Goal: Information Seeking & Learning: Learn about a topic

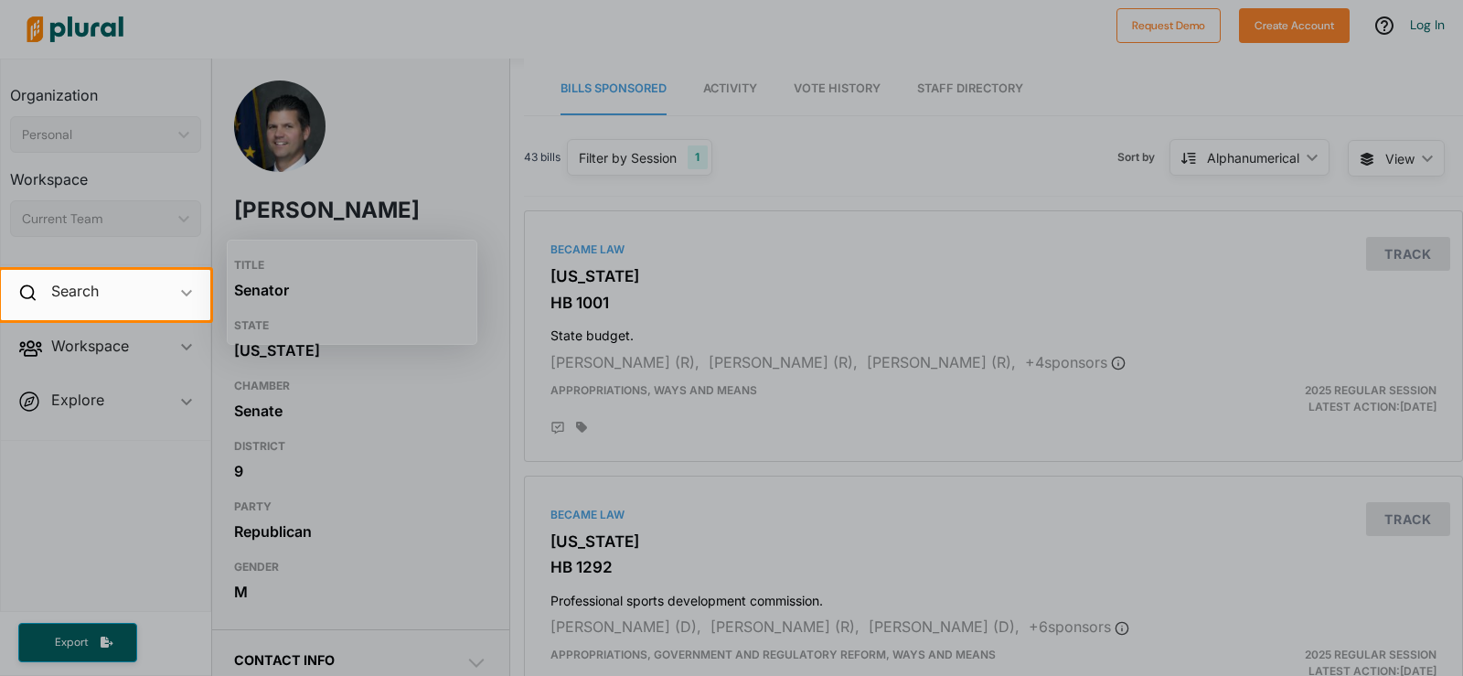
click at [110, 528] on div at bounding box center [731, 498] width 1463 height 356
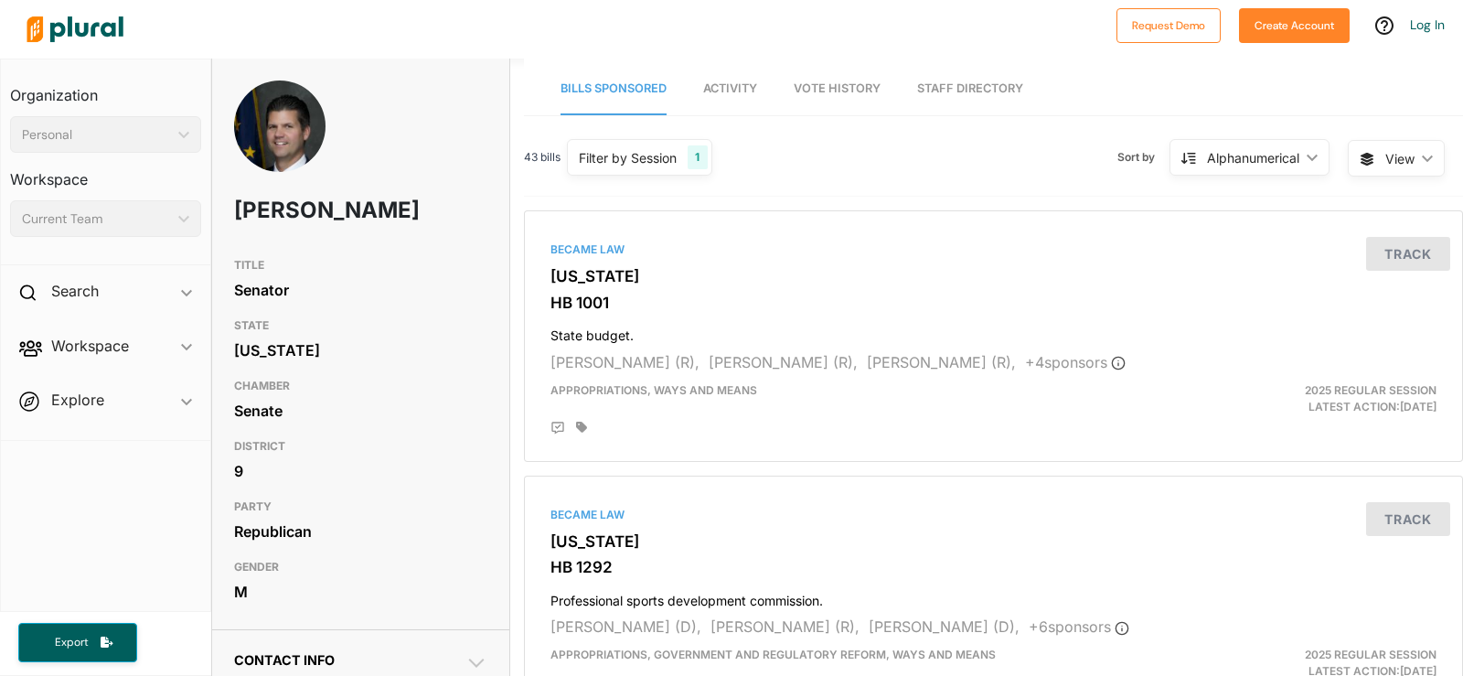
click at [942, 80] on link "Staff Directory" at bounding box center [970, 89] width 106 height 52
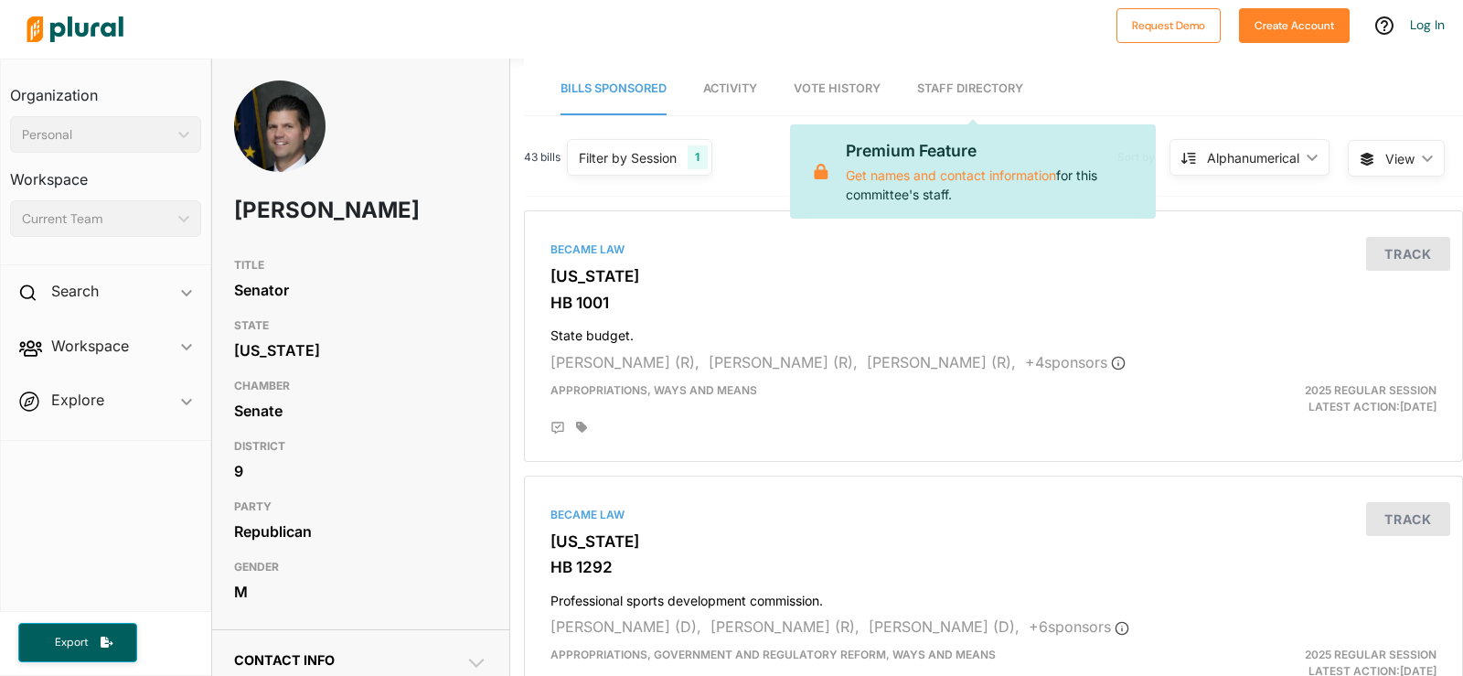
click at [837, 89] on span "Vote History" at bounding box center [837, 88] width 87 height 14
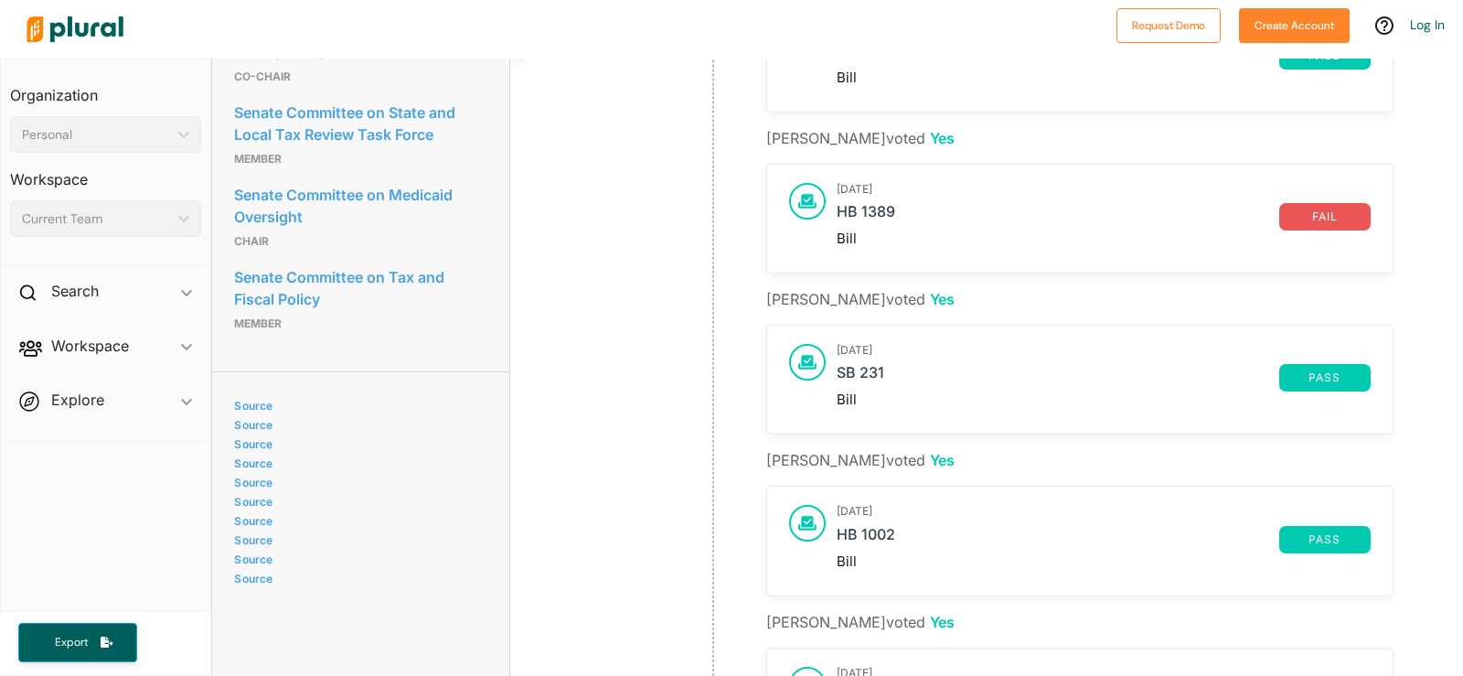
scroll to position [1337, 0]
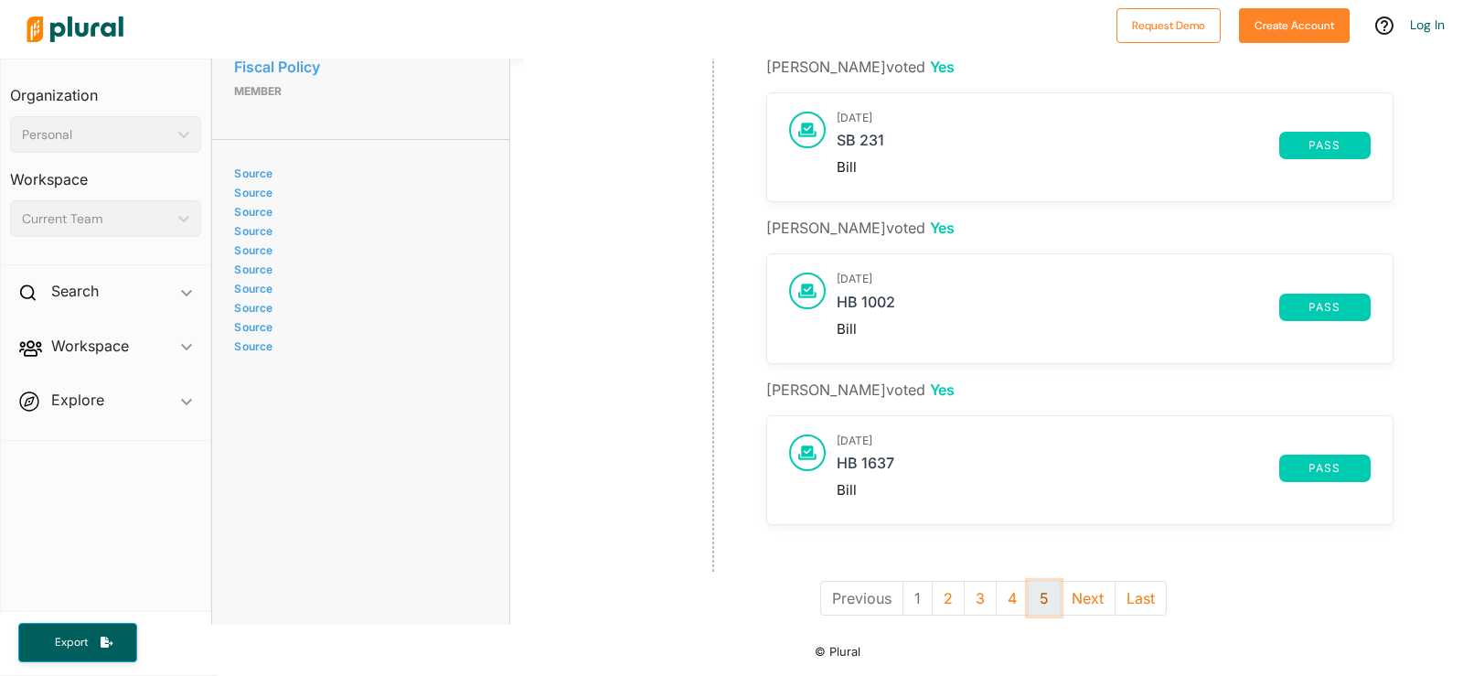
click at [1028, 583] on button "5" at bounding box center [1044, 598] width 33 height 35
click at [1065, 584] on button "8" at bounding box center [1076, 598] width 33 height 35
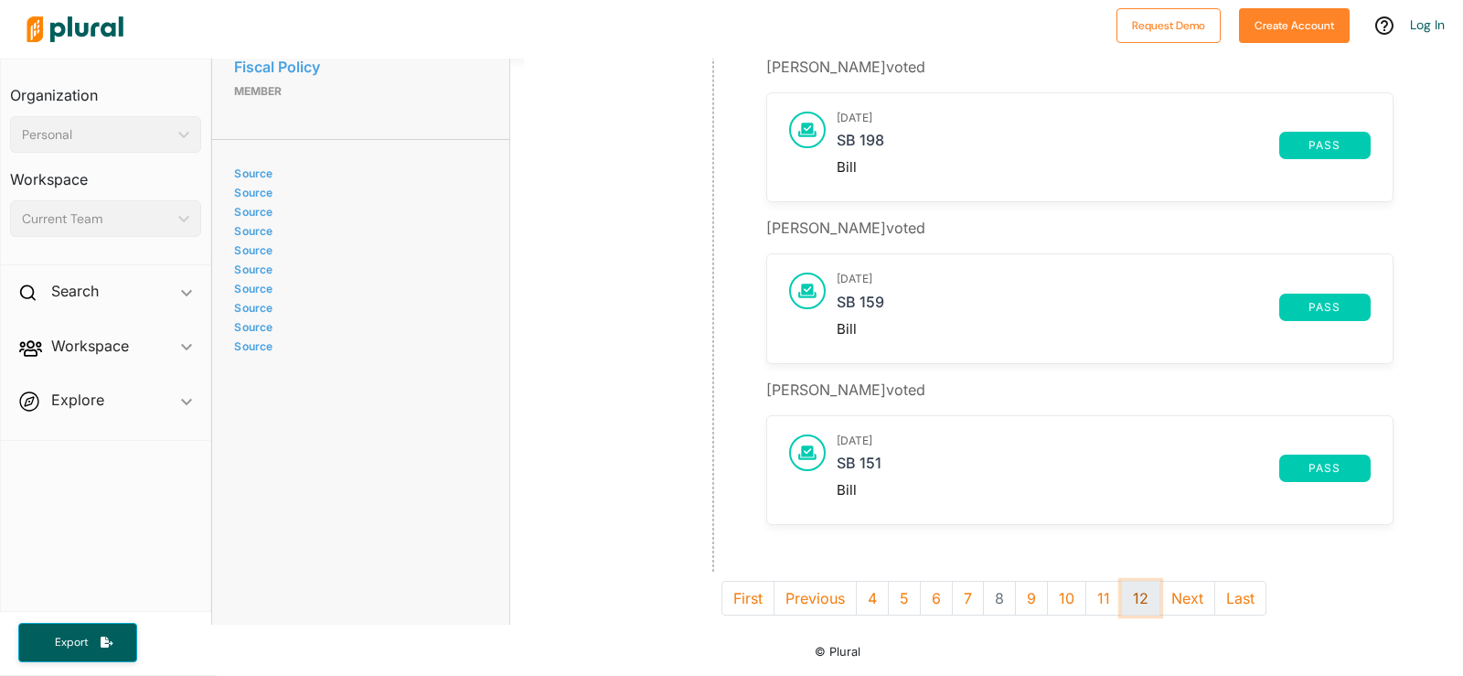
click at [1123, 594] on button "12" at bounding box center [1140, 598] width 39 height 35
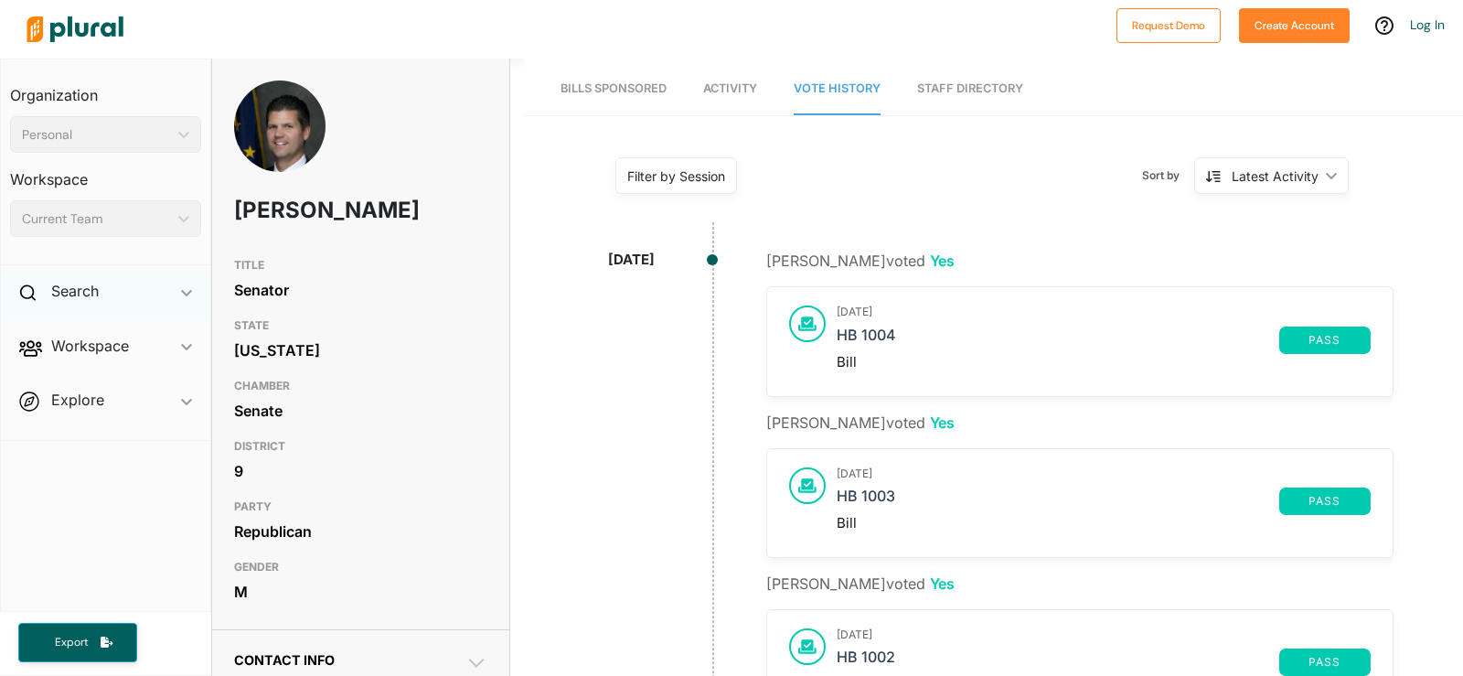
click at [185, 294] on icon "ic_keyboard_arrow_down" at bounding box center [186, 293] width 11 height 8
click at [75, 331] on h4 "Bills" at bounding box center [110, 333] width 164 height 17
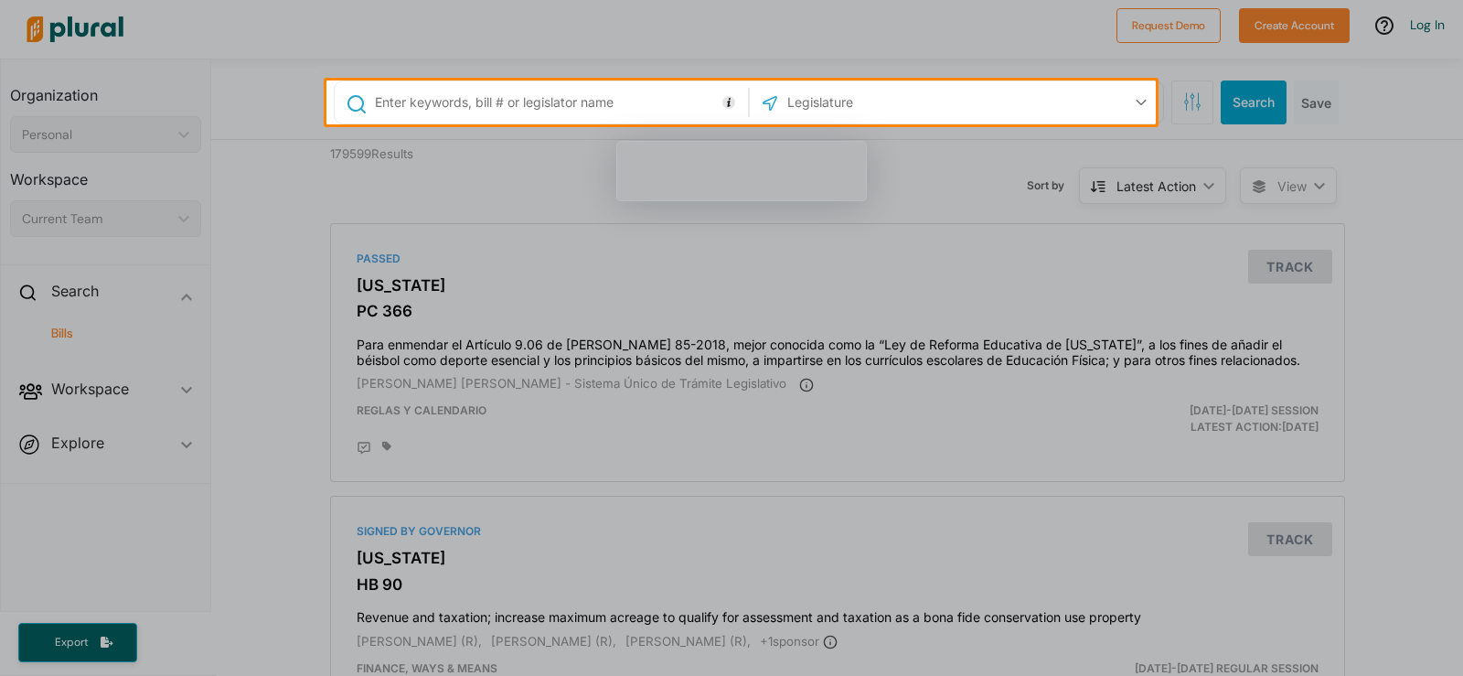
click at [763, 103] on icon at bounding box center [770, 103] width 15 height 15
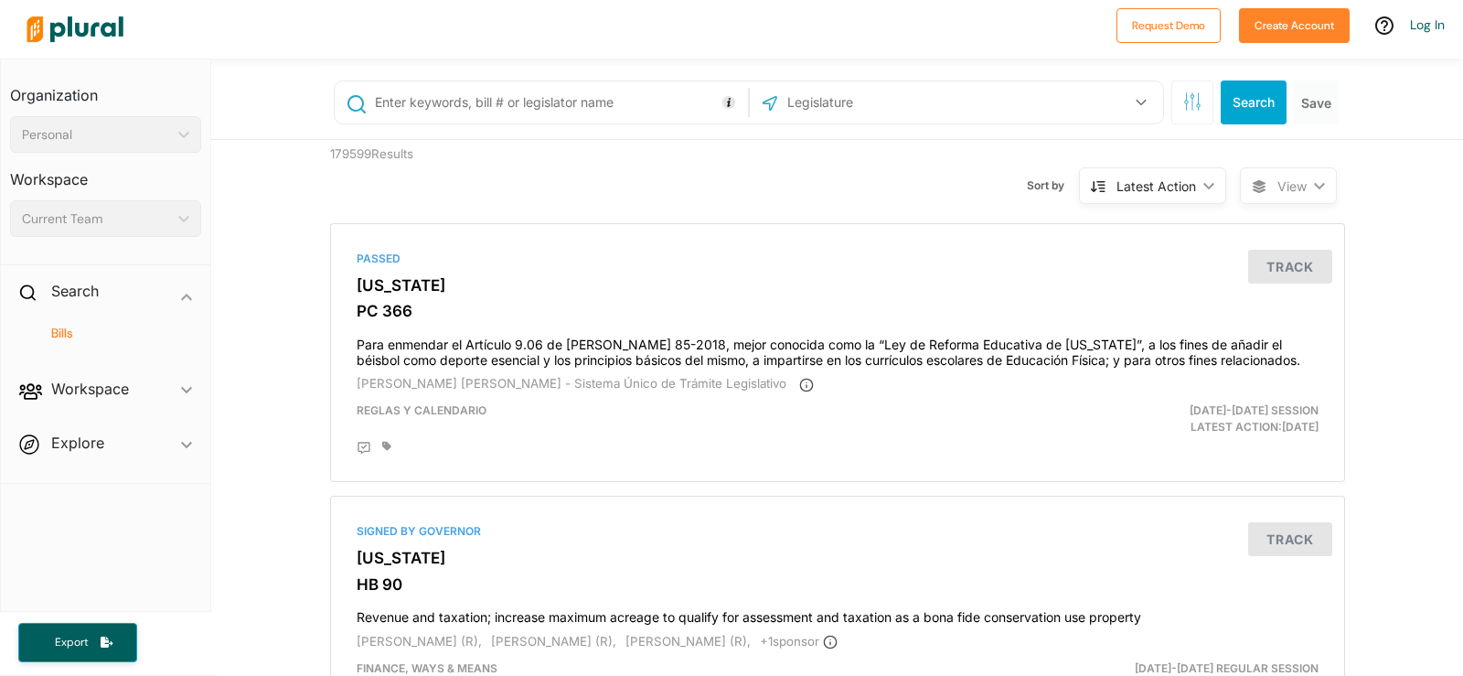
click at [786, 103] on input "text" at bounding box center [884, 102] width 196 height 35
type input "HB1178"
click at [1241, 108] on button "Search" at bounding box center [1254, 102] width 66 height 44
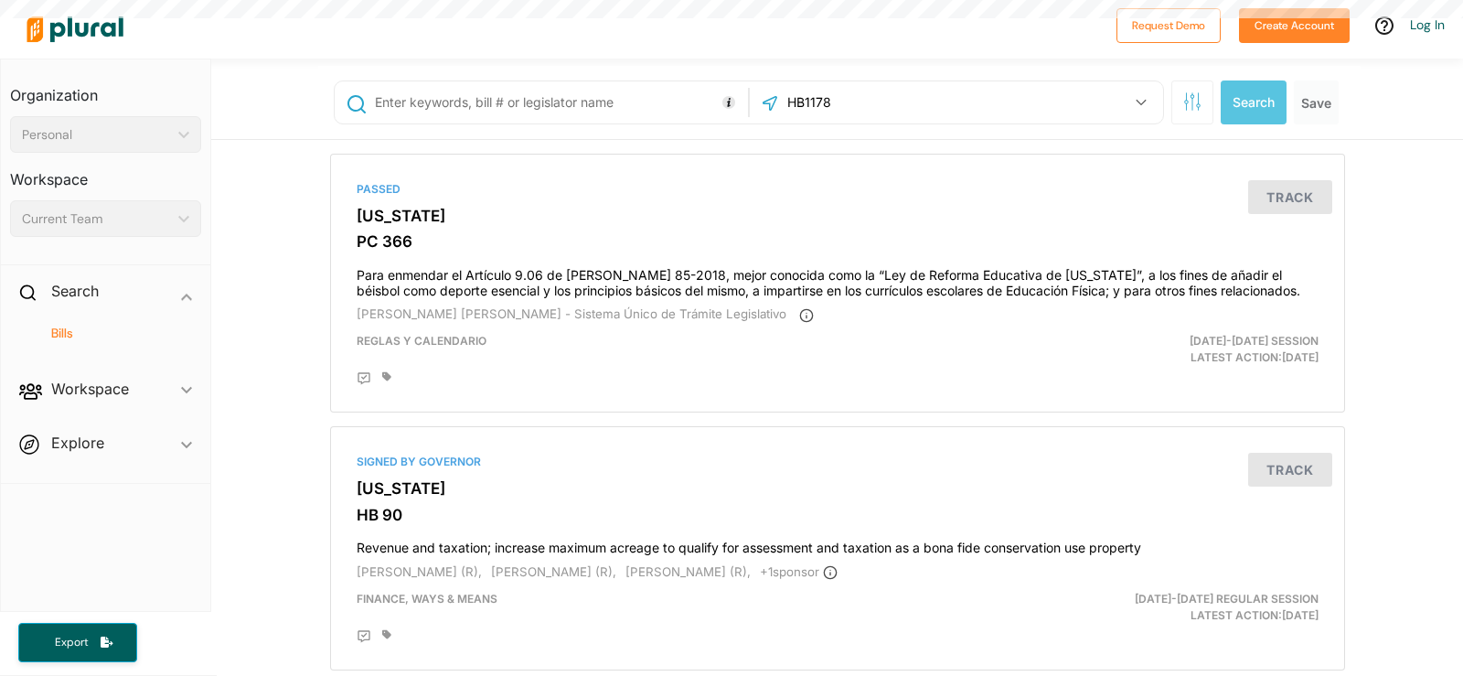
click at [581, 102] on input "text" at bounding box center [558, 102] width 370 height 35
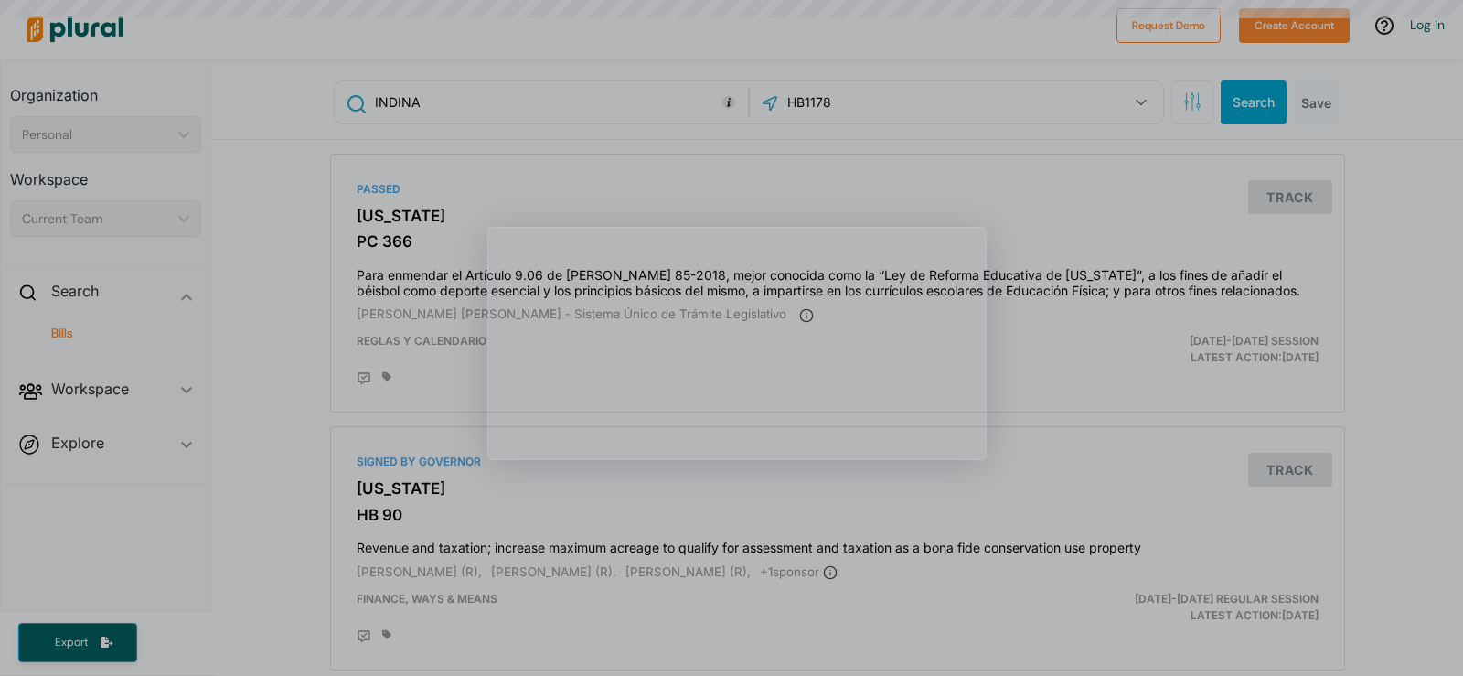
click at [446, 104] on div "Product tour overlay" at bounding box center [731, 338] width 1463 height 676
drag, startPoint x: 446, startPoint y: 104, endPoint x: 412, endPoint y: 98, distance: 34.4
click at [412, 98] on div "Product tour overlay" at bounding box center [731, 338] width 1463 height 676
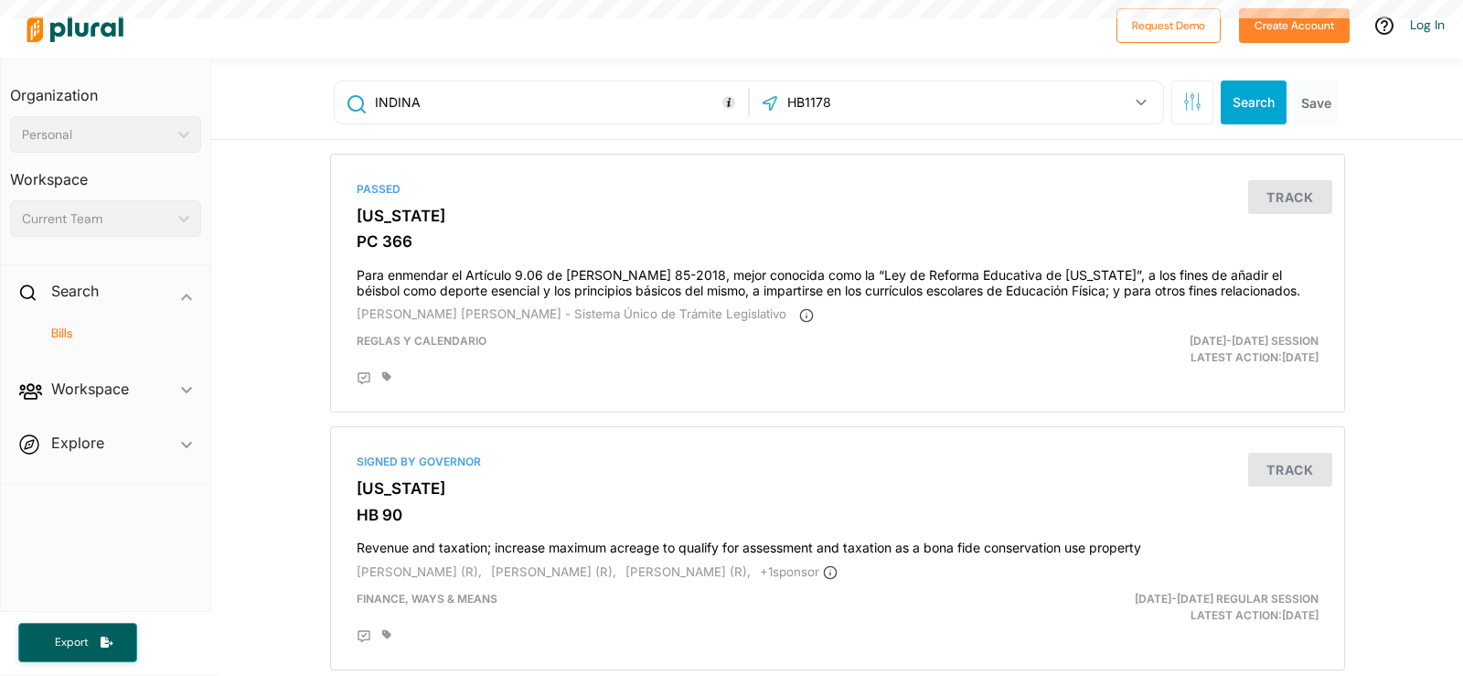
click at [394, 102] on input "INDINA" at bounding box center [558, 102] width 370 height 35
type input "[US_STATE]"
click at [1225, 95] on button "Search" at bounding box center [1254, 102] width 66 height 44
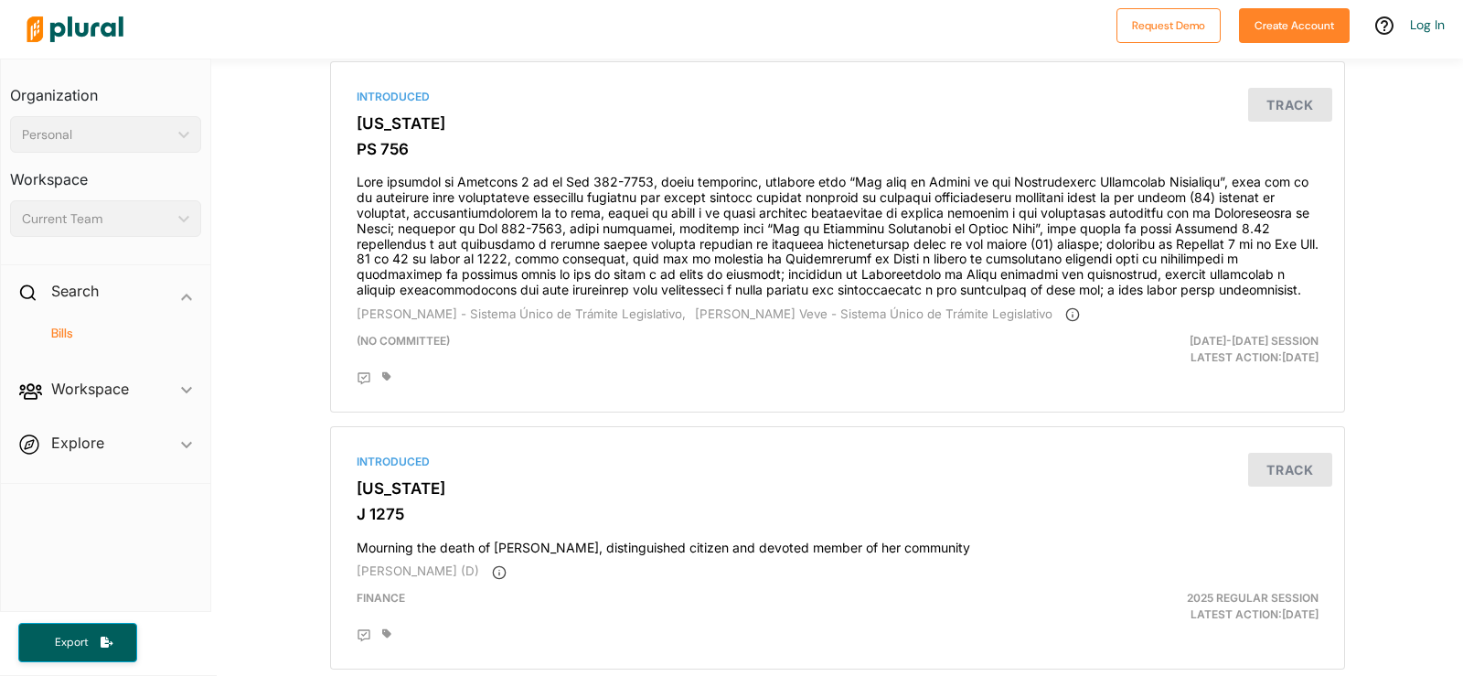
scroll to position [1343, 0]
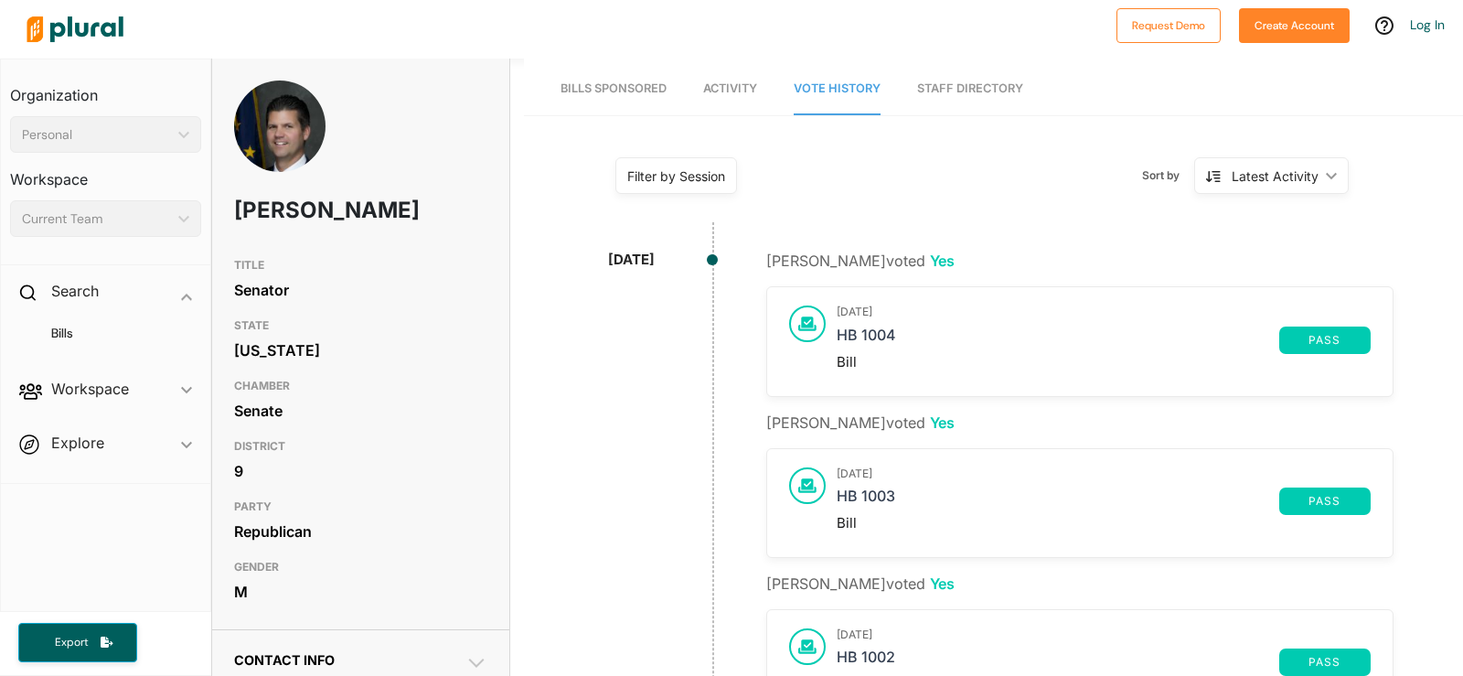
click at [1298, 177] on div "Latest Activity" at bounding box center [1275, 175] width 87 height 19
click at [1225, 264] on div "Latest Activity" at bounding box center [1279, 261] width 109 height 16
click at [666, 181] on div "Filter by Session" at bounding box center [676, 175] width 98 height 19
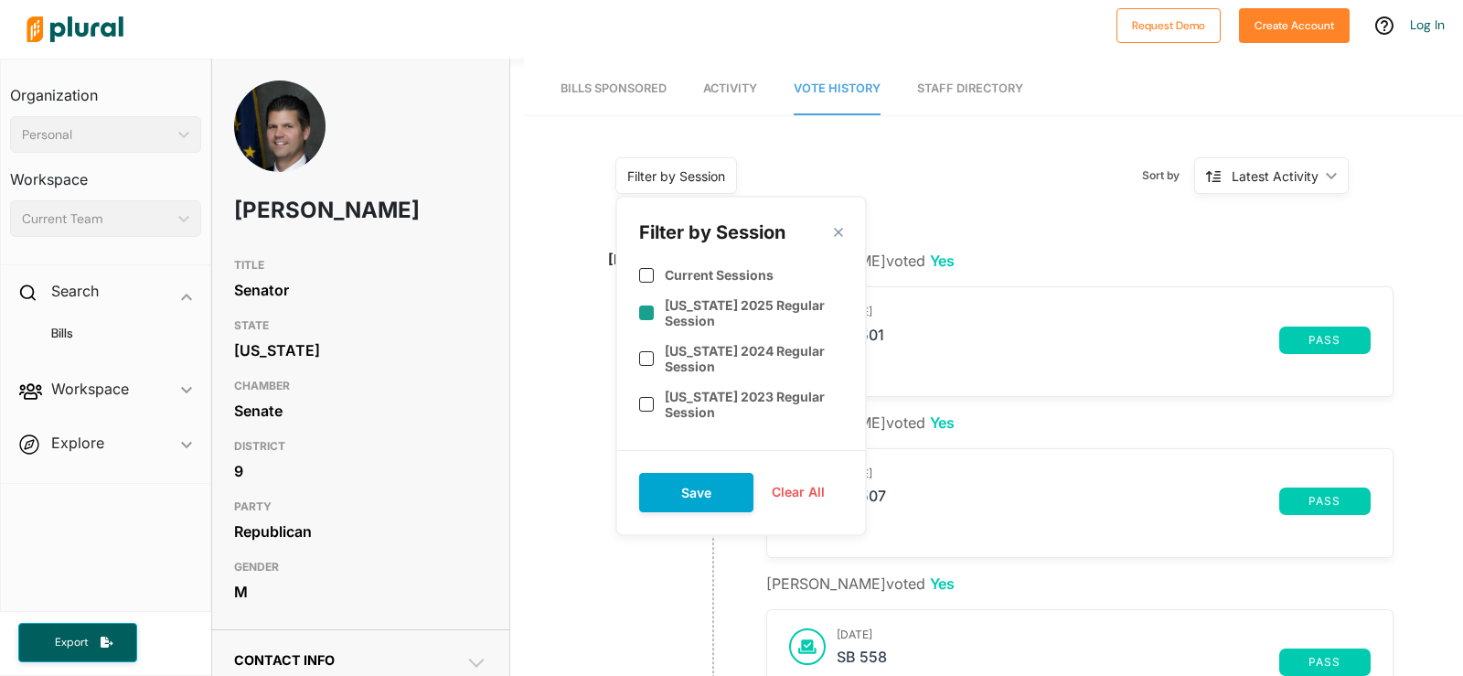
click at [648, 312] on input "checkbox" at bounding box center [646, 312] width 15 height 15
checkbox input "true"
click at [705, 495] on button "Save" at bounding box center [696, 492] width 114 height 39
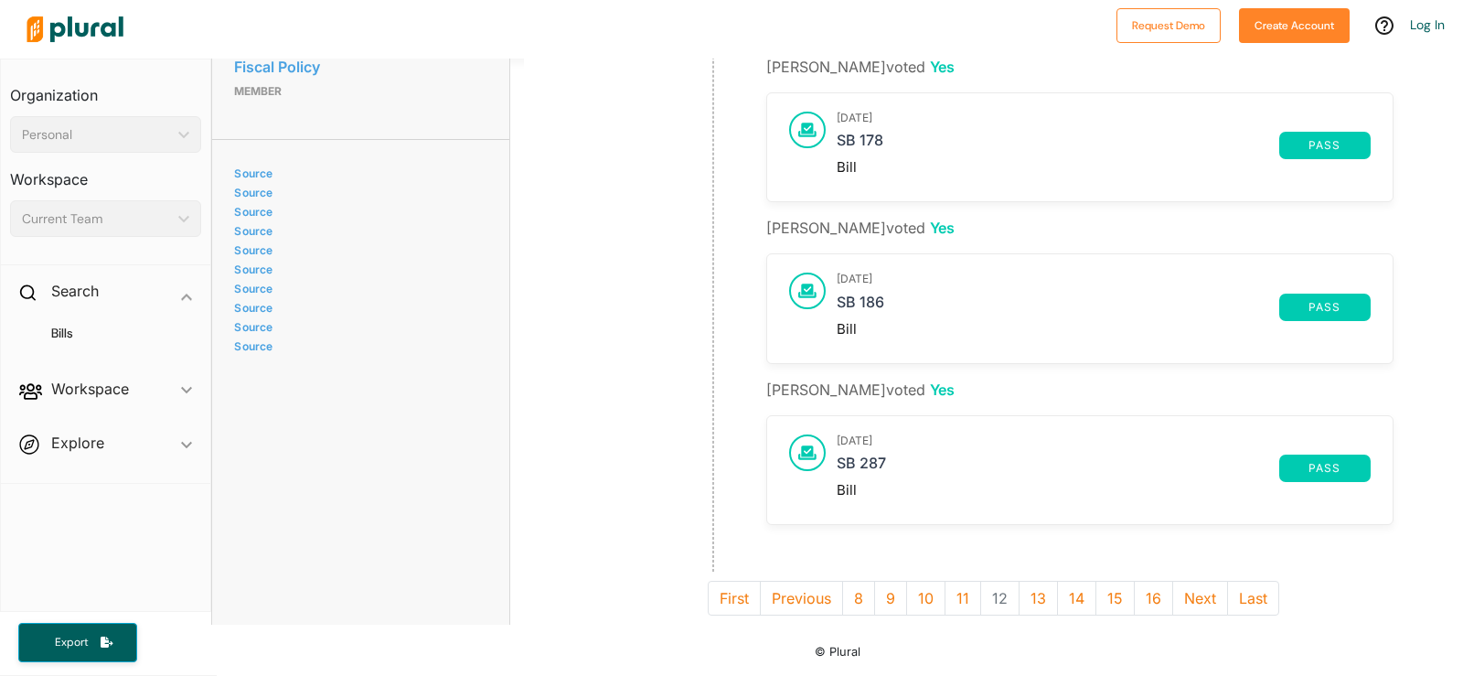
scroll to position [1337, 0]
click at [1031, 584] on button "13" at bounding box center [1038, 598] width 39 height 35
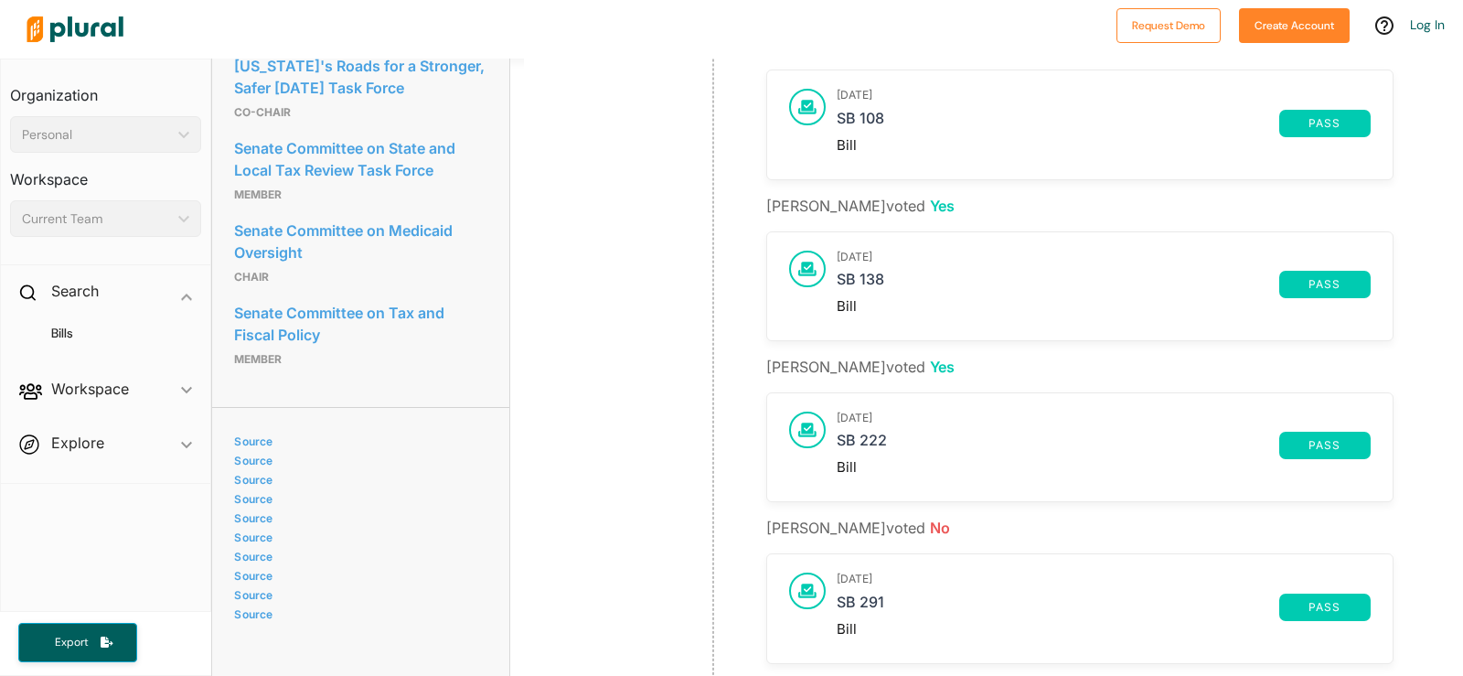
scroll to position [1369, 0]
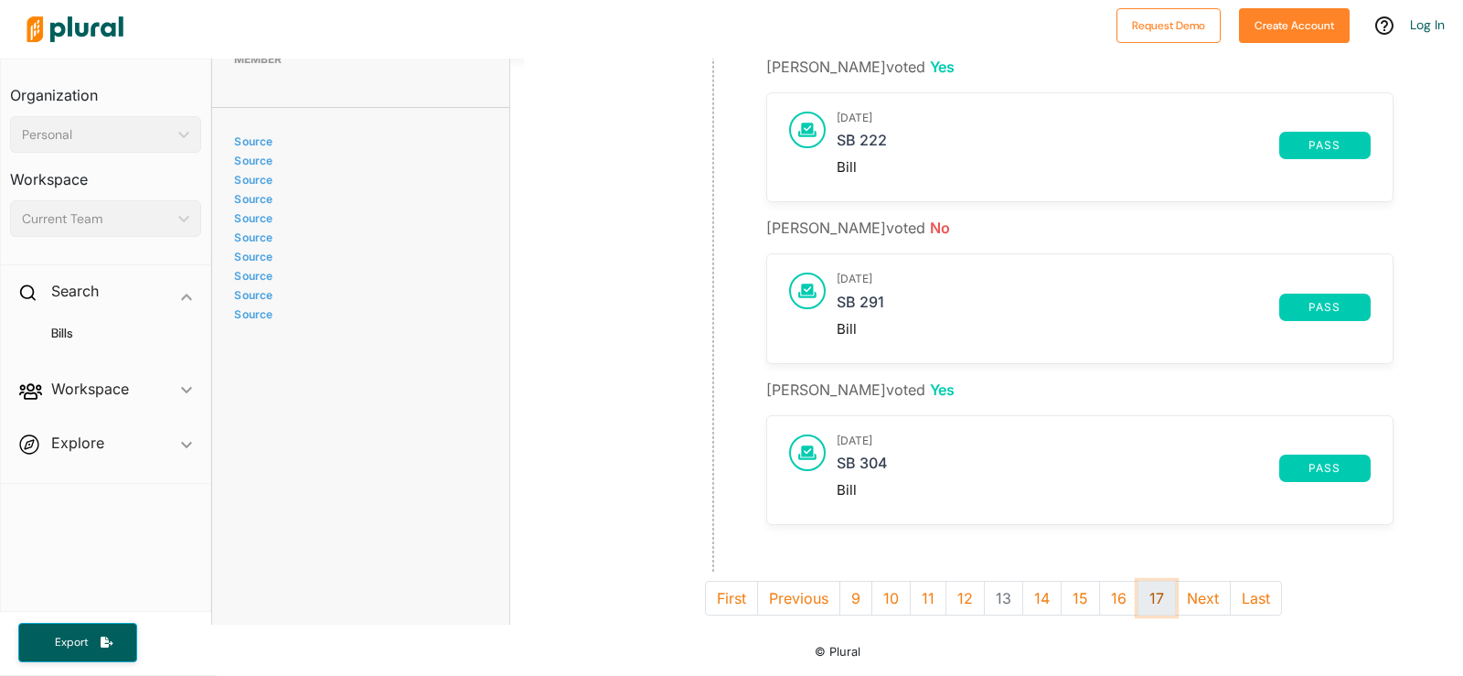
click at [1150, 587] on button "17" at bounding box center [1157, 598] width 38 height 35
click at [1154, 590] on button "21" at bounding box center [1162, 598] width 39 height 35
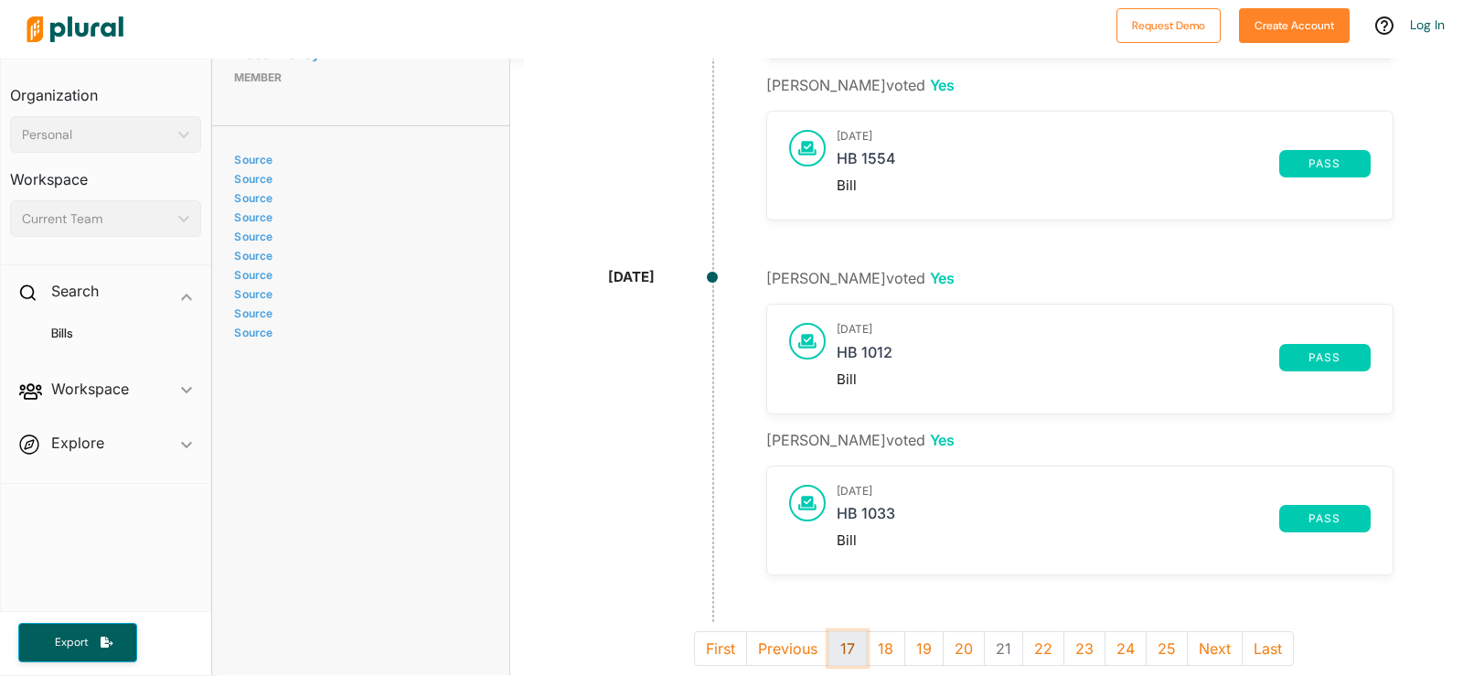
click at [843, 648] on button "17" at bounding box center [848, 648] width 38 height 35
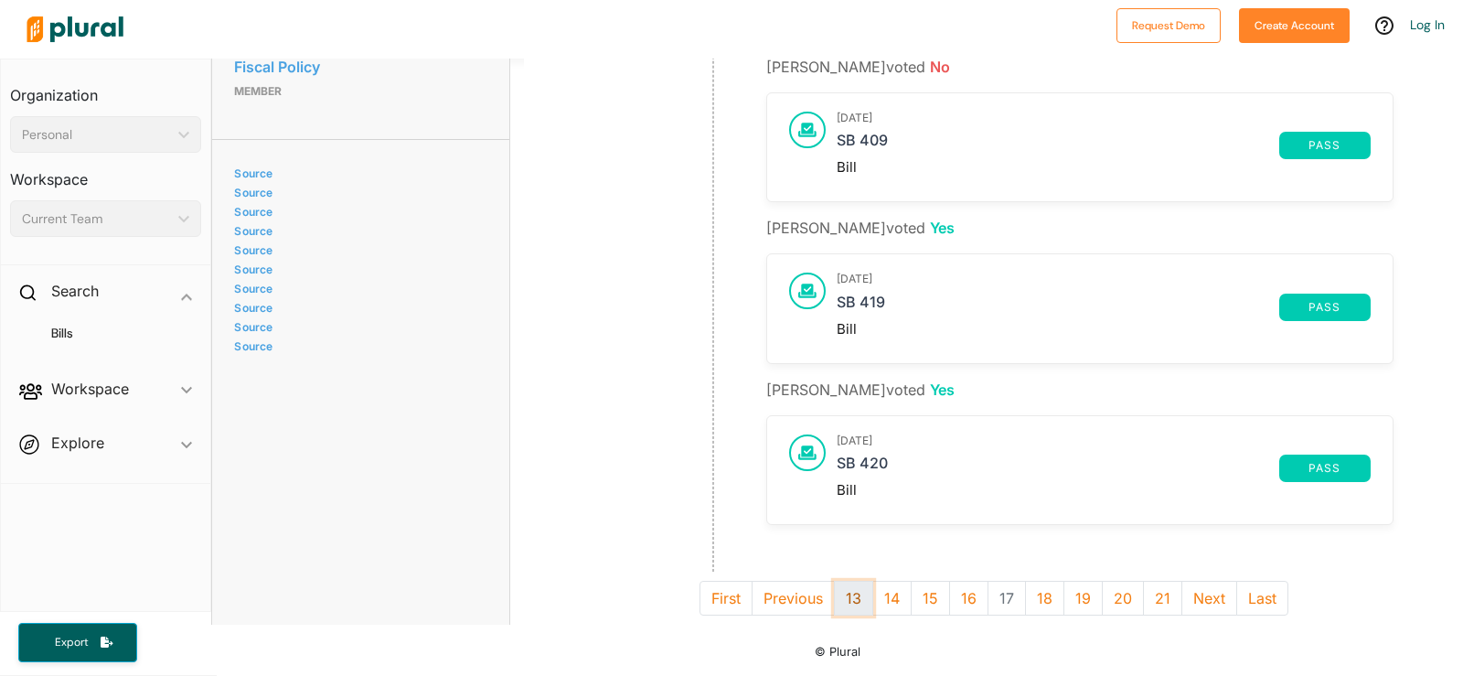
click at [845, 581] on button "13" at bounding box center [853, 598] width 39 height 35
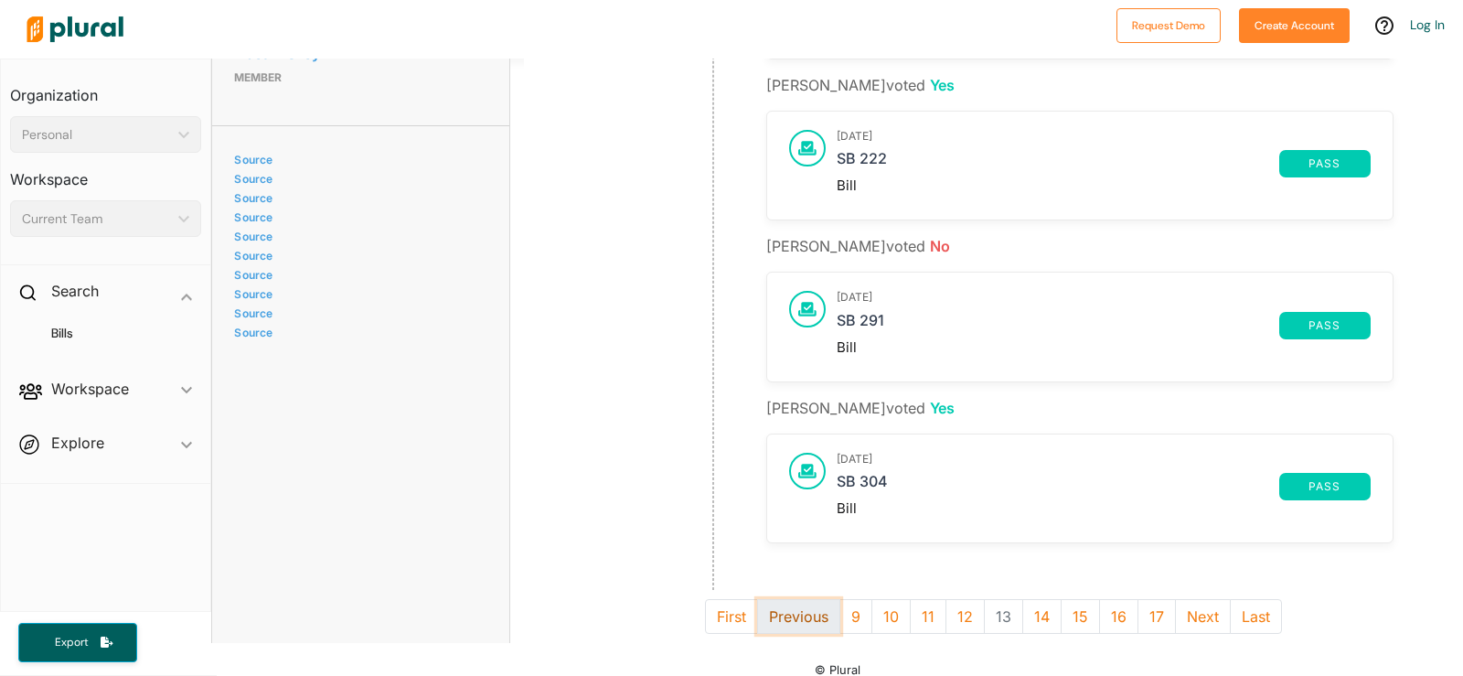
click at [783, 614] on button "Previous" at bounding box center [798, 616] width 83 height 35
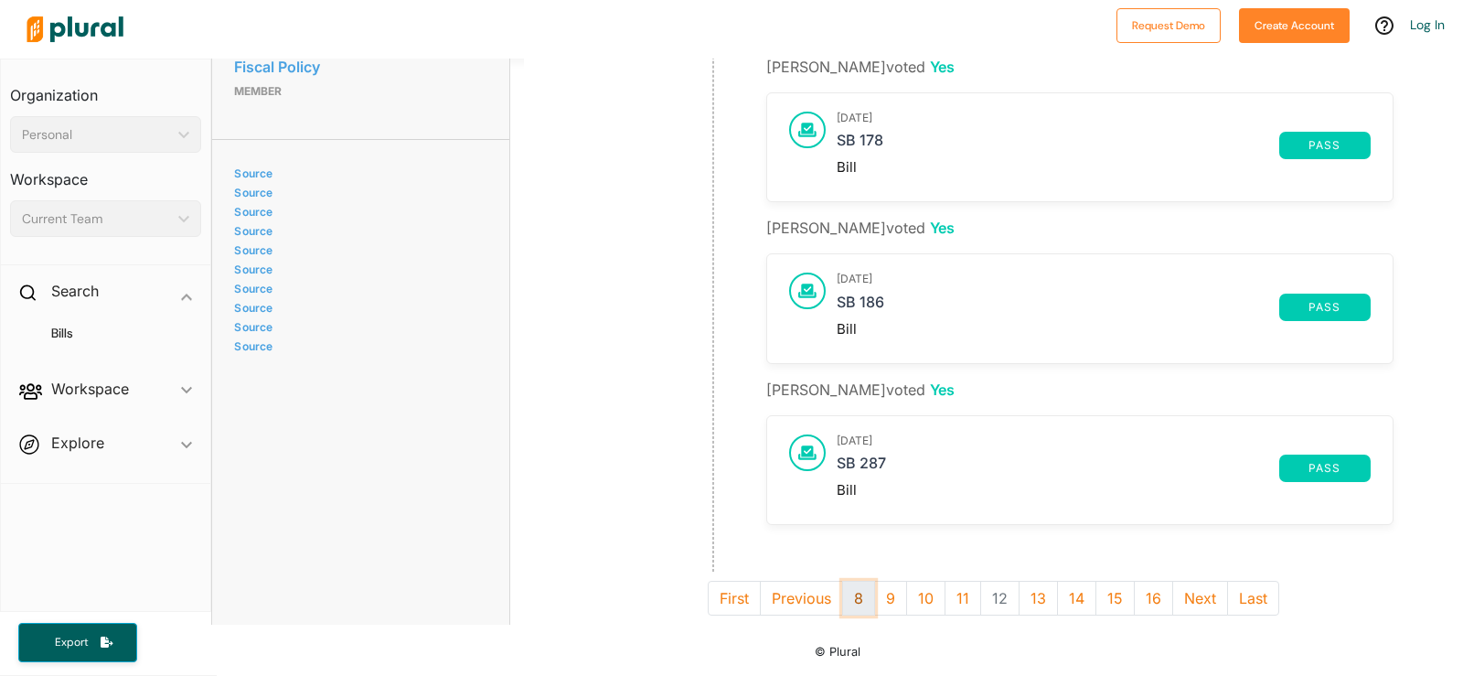
click at [853, 590] on button "8" at bounding box center [858, 598] width 33 height 35
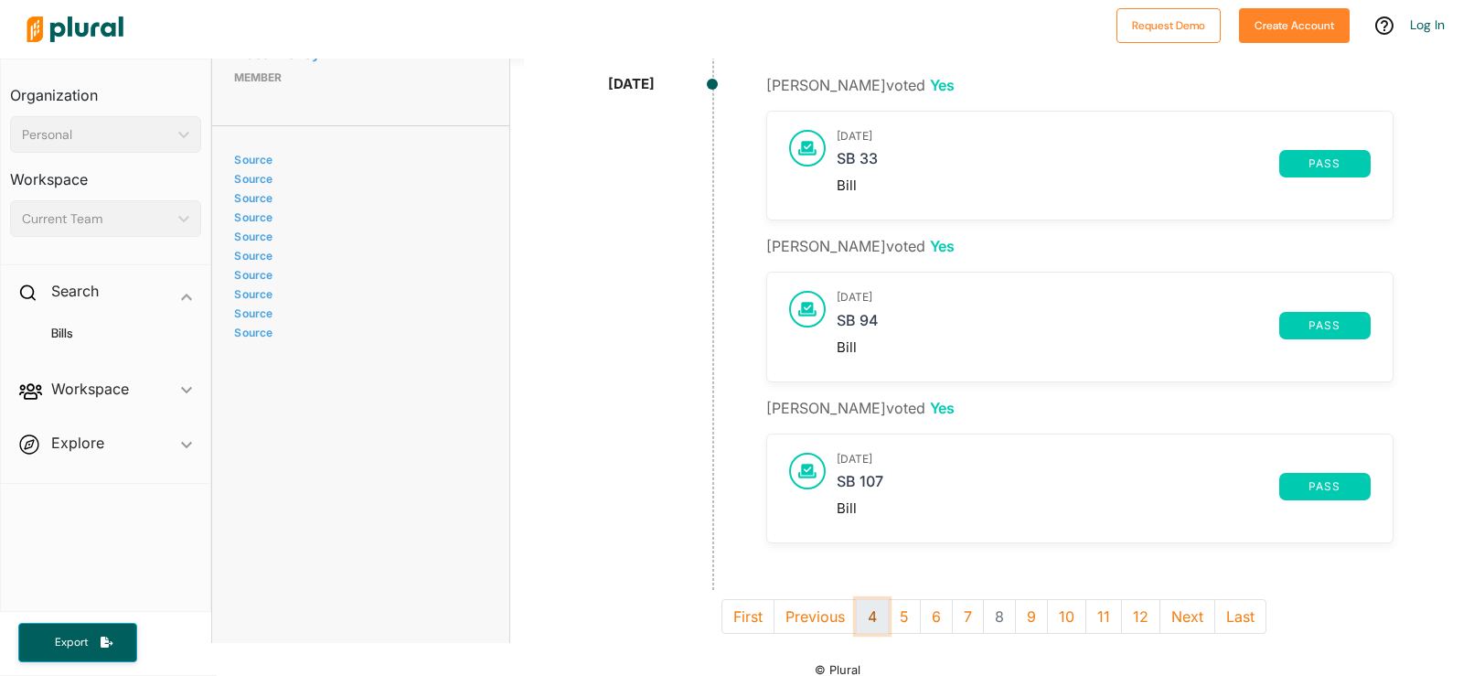
click at [863, 608] on button "4" at bounding box center [872, 616] width 33 height 35
click at [861, 617] on button "1" at bounding box center [870, 616] width 30 height 35
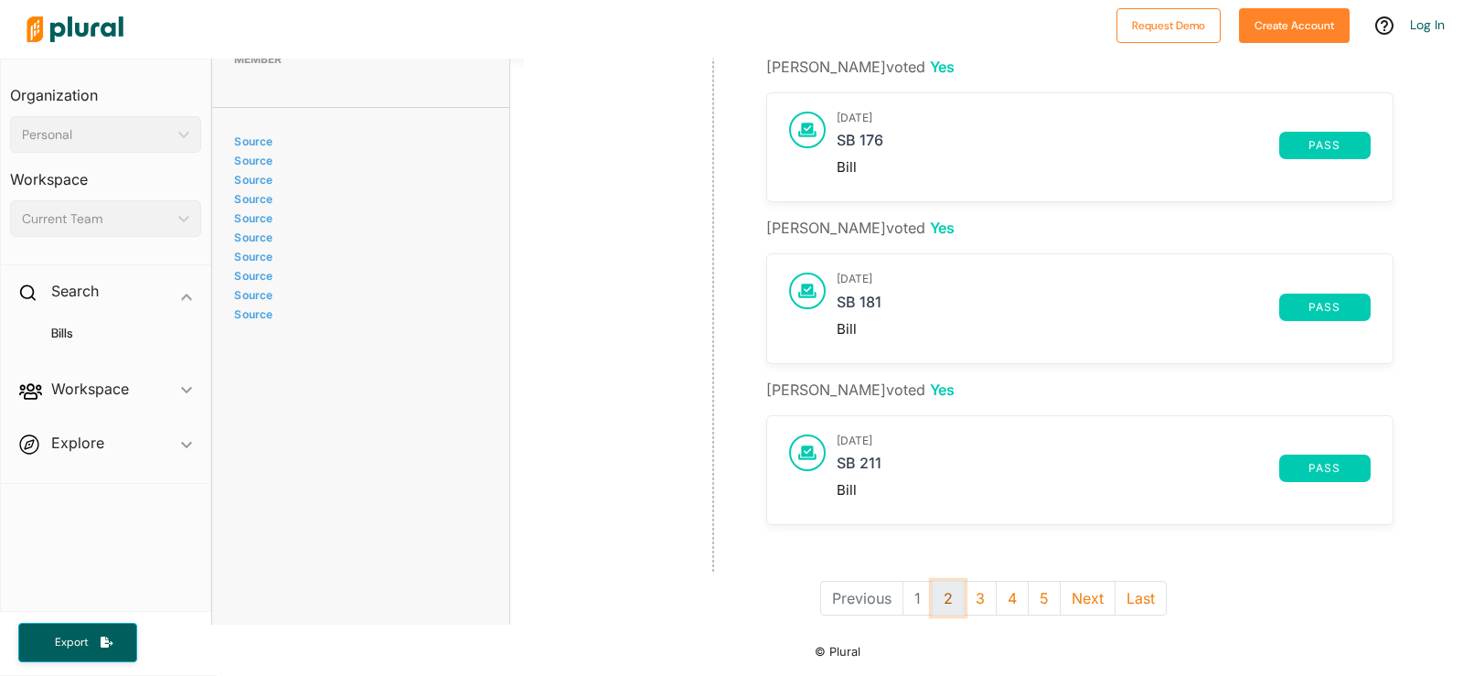
click at [935, 582] on button "2" at bounding box center [948, 598] width 33 height 35
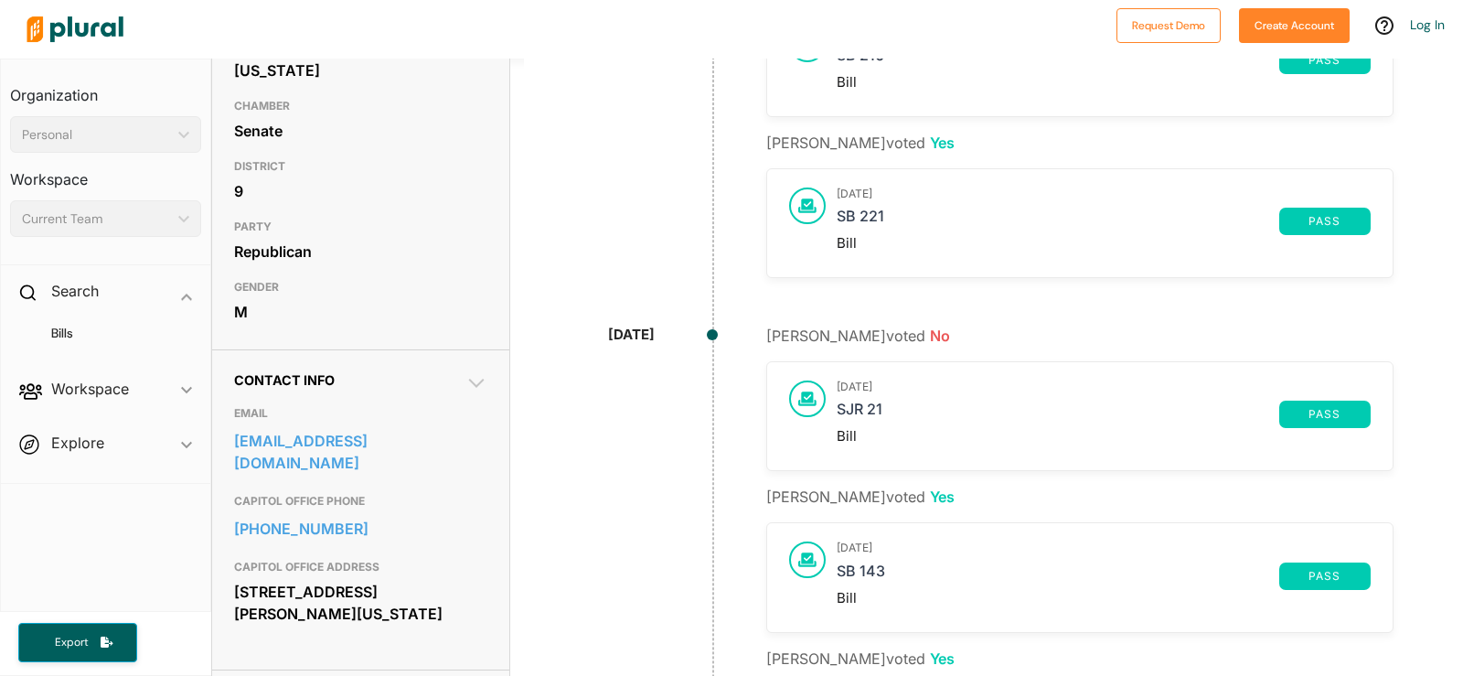
scroll to position [237, 0]
